Goal: Transaction & Acquisition: Subscribe to service/newsletter

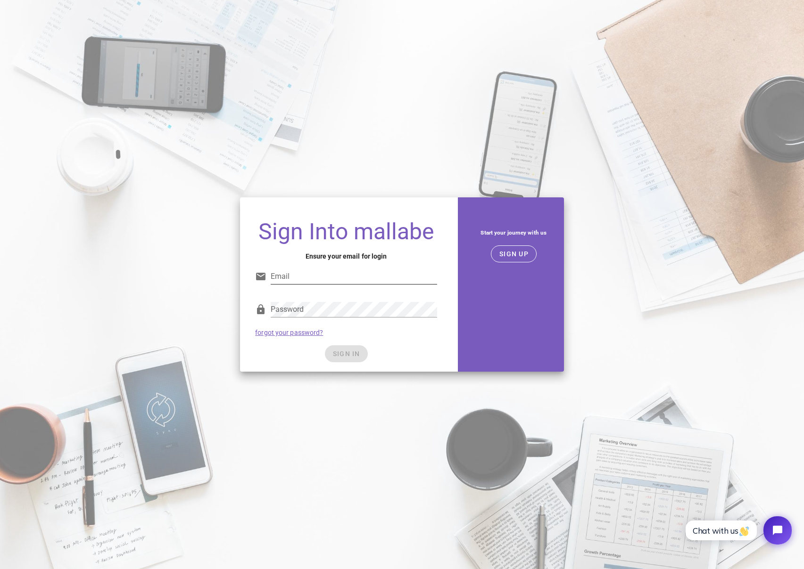
click at [351, 274] on input "Email" at bounding box center [354, 276] width 166 height 15
click at [517, 256] on span "SIGN UP" at bounding box center [514, 254] width 30 height 8
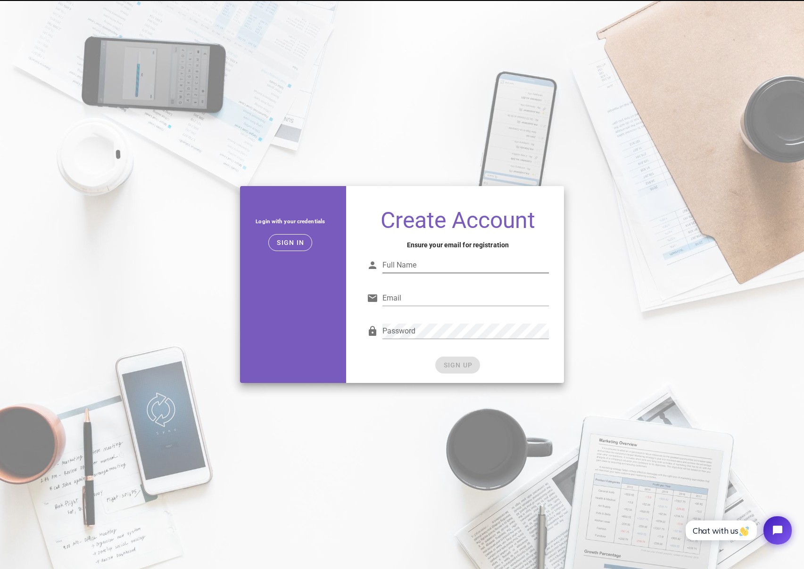
click at [515, 264] on input "Full Name" at bounding box center [465, 265] width 166 height 15
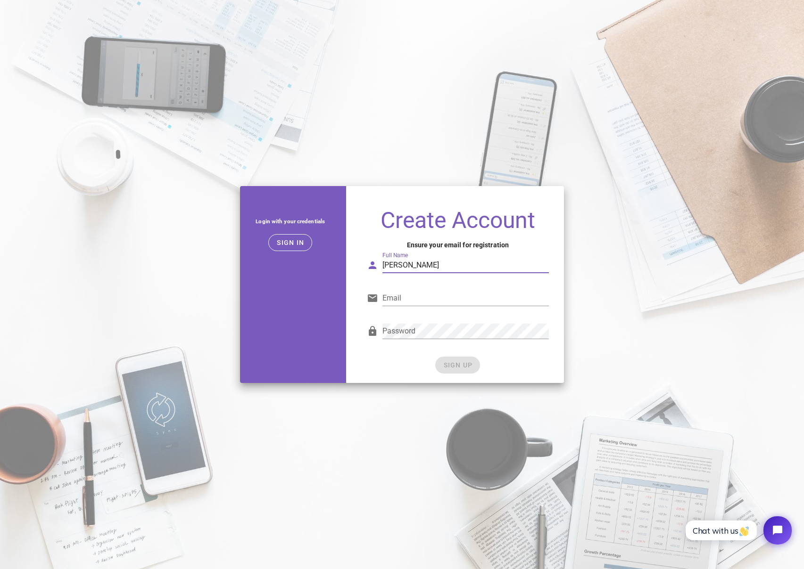
type input "Alice Bull"
type input "alice@adamas.studio"
click at [472, 370] on button "SIGN UP" at bounding box center [457, 365] width 45 height 17
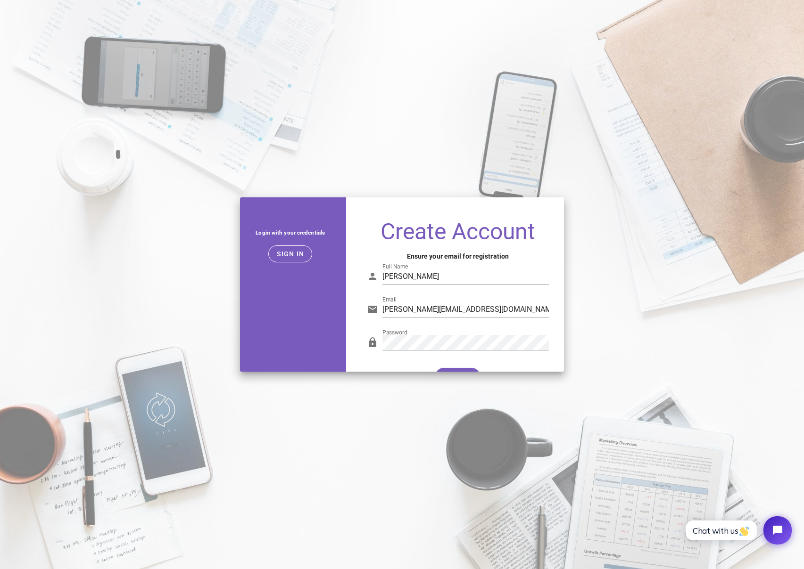
type input "alice@adamas.studio"
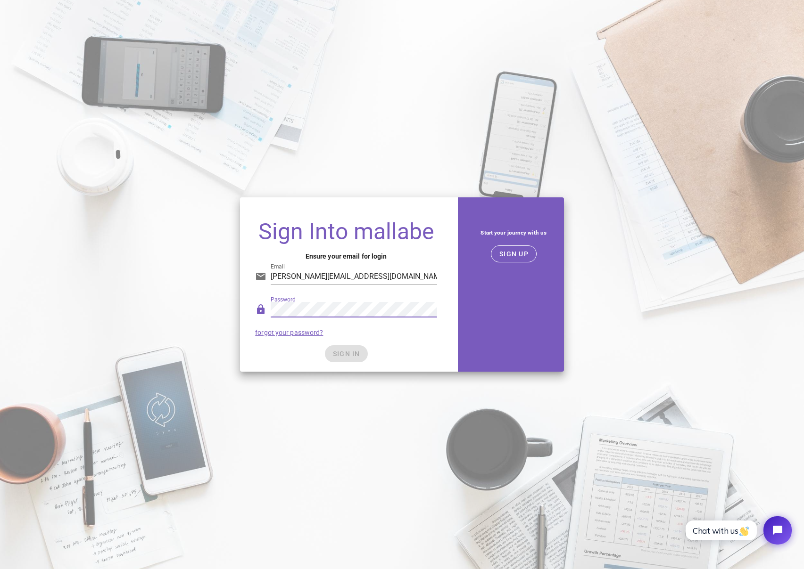
click at [357, 350] on div "SIGN IN" at bounding box center [346, 353] width 182 height 17
click at [350, 356] on div "SIGN IN" at bounding box center [346, 353] width 182 height 17
click at [574, 39] on div "Sign Into mallabe Ensure your email for login Email alice@adamas.studio Passwor…" at bounding box center [402, 284] width 804 height 569
click at [350, 357] on div "SIGN IN" at bounding box center [346, 353] width 182 height 17
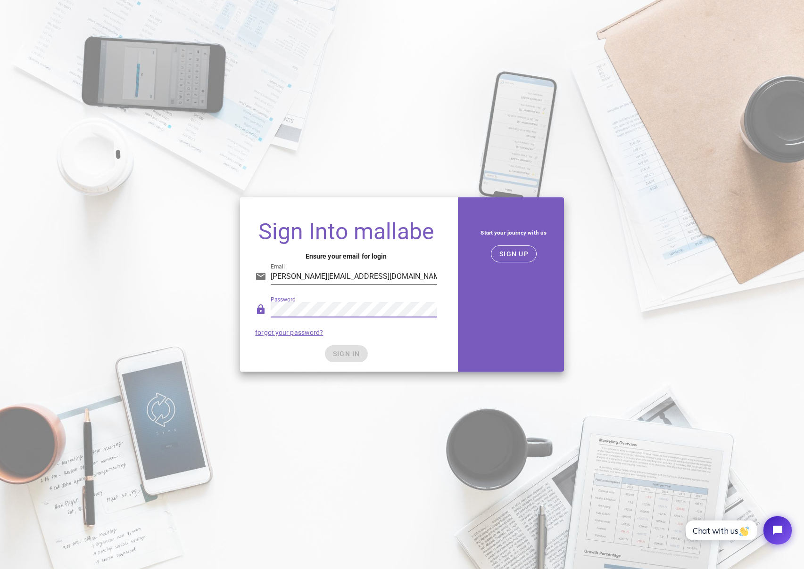
click at [418, 280] on input "alice@adamas.studio" at bounding box center [354, 276] width 166 height 15
click at [343, 355] on span "SIGN IN" at bounding box center [346, 354] width 28 height 8
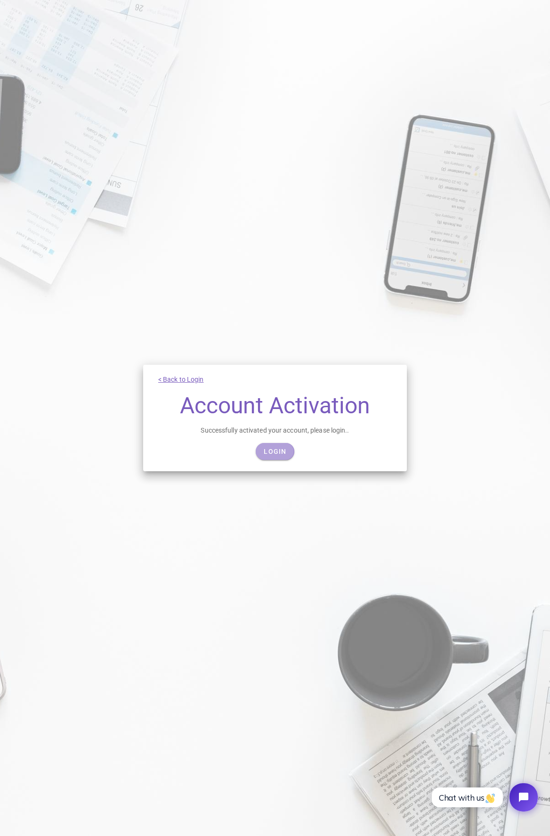
click at [276, 445] on link "Login" at bounding box center [275, 451] width 38 height 17
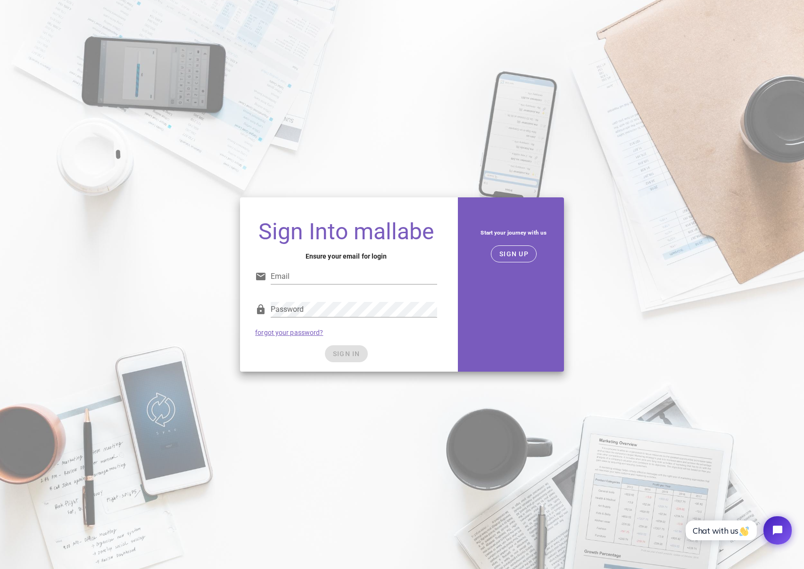
type input "[PERSON_NAME][EMAIL_ADDRESS][DOMAIN_NAME]"
click at [390, 336] on div "Password forgot your password?" at bounding box center [345, 319] width 193 height 49
click at [351, 353] on span "SIGN IN" at bounding box center [346, 354] width 28 height 8
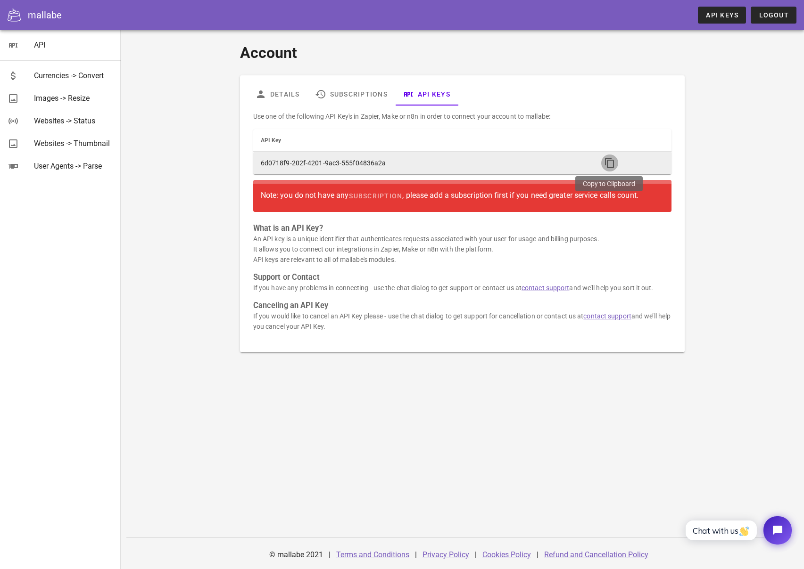
click at [604, 164] on icon "button" at bounding box center [609, 162] width 11 height 11
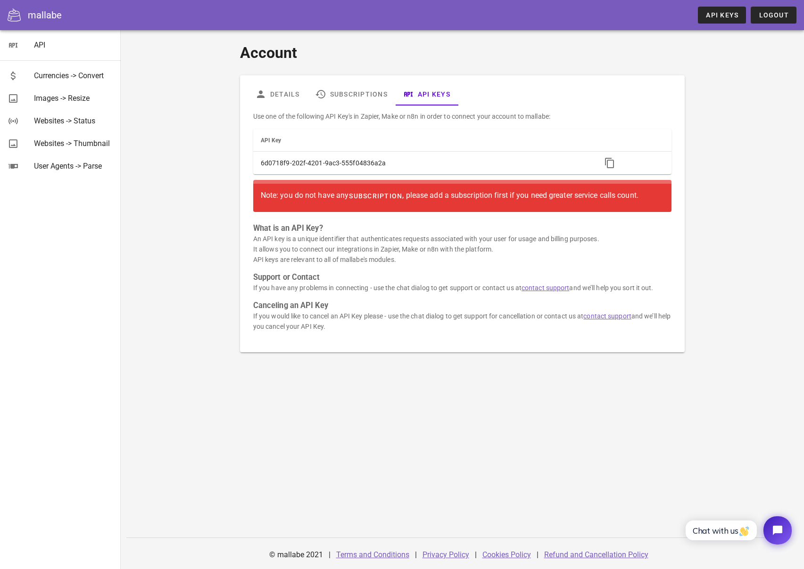
click at [370, 193] on span "subscription" at bounding box center [375, 196] width 54 height 8
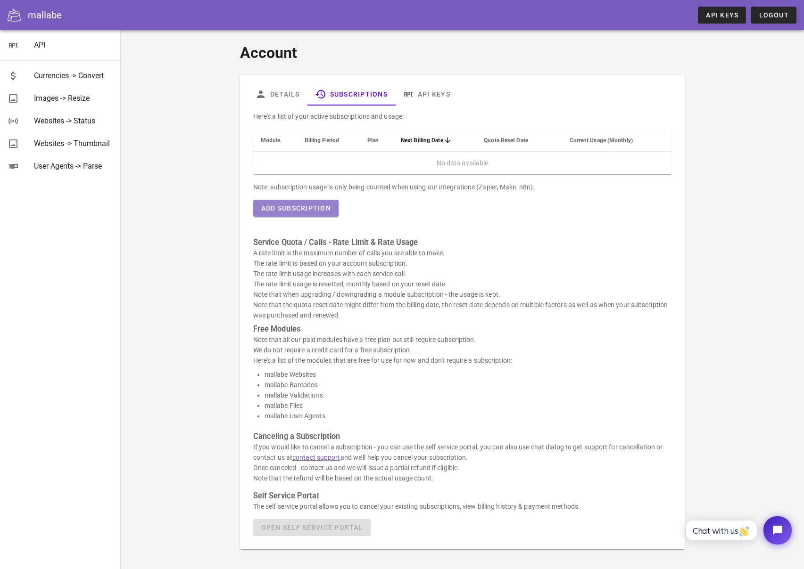
click at [297, 211] on span "Add Subscription" at bounding box center [296, 209] width 70 height 8
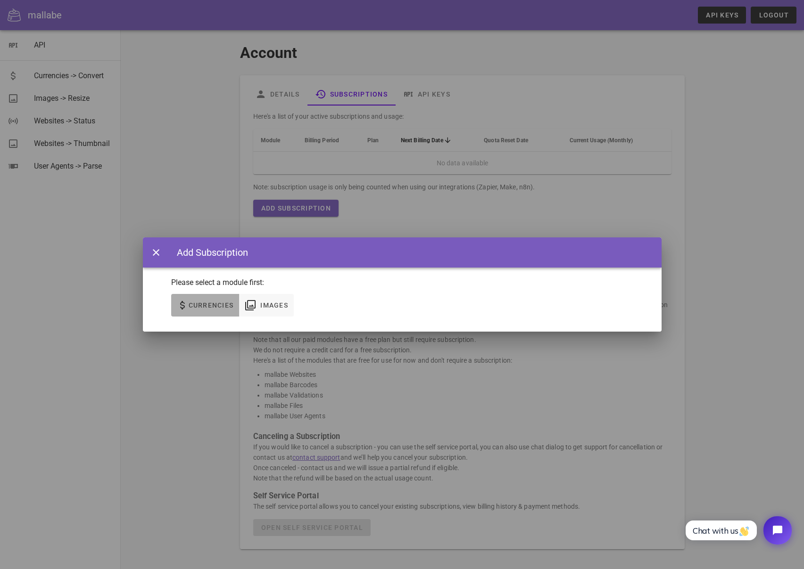
click at [216, 308] on span "Currencies" at bounding box center [211, 306] width 46 height 8
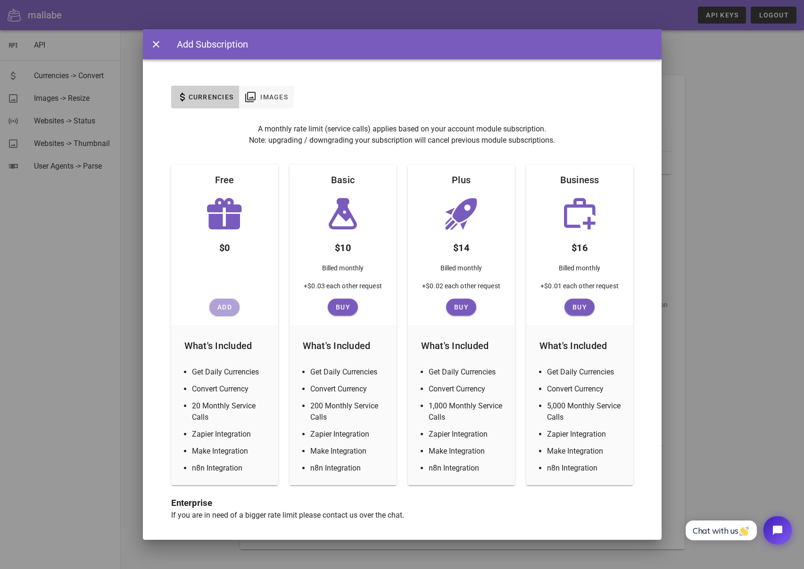
click at [216, 308] on span "Add" at bounding box center [224, 308] width 23 height 8
